Goal: Information Seeking & Learning: Learn about a topic

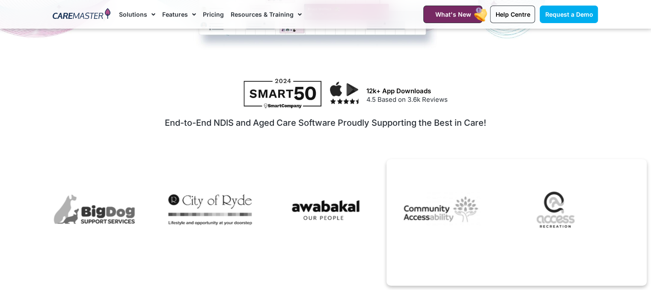
scroll to position [507, 0]
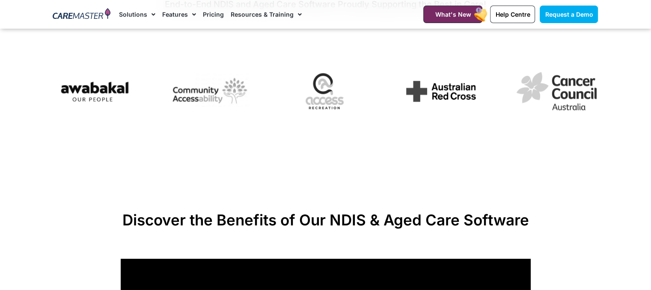
click at [82, 18] on img at bounding box center [82, 14] width 58 height 13
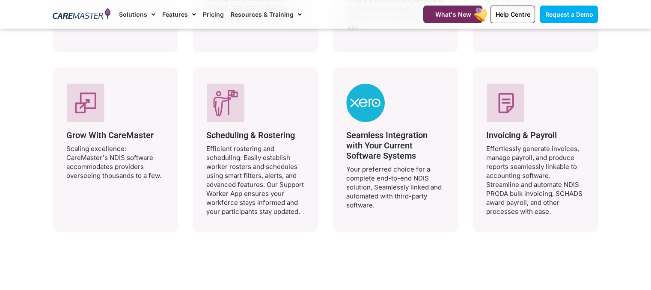
scroll to position [2029, 0]
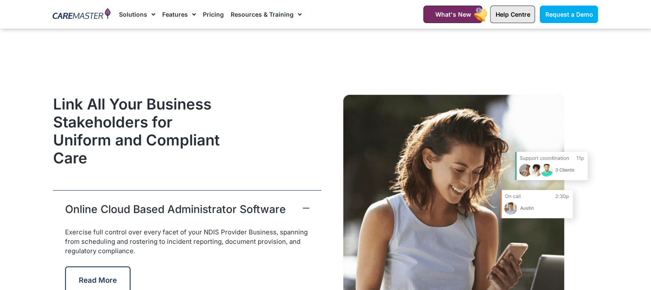
click at [517, 17] on span "Help Centre" at bounding box center [512, 14] width 35 height 7
